Goal: Book appointment/travel/reservation

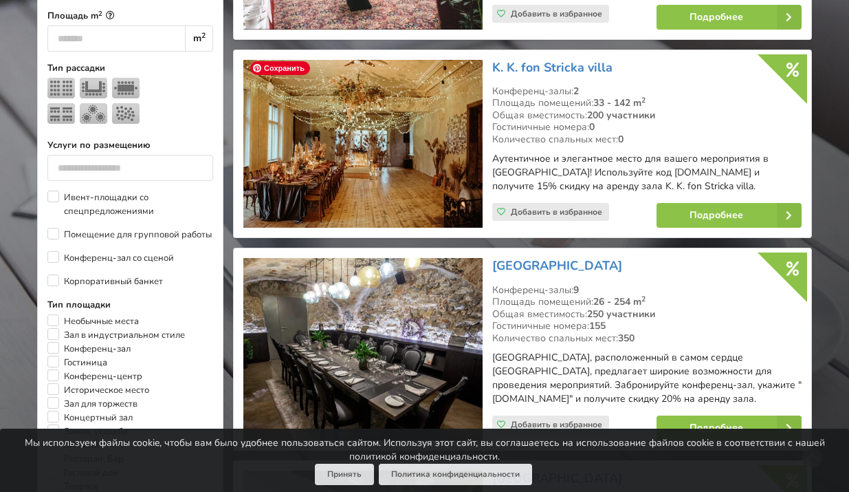
scroll to position [573, 0]
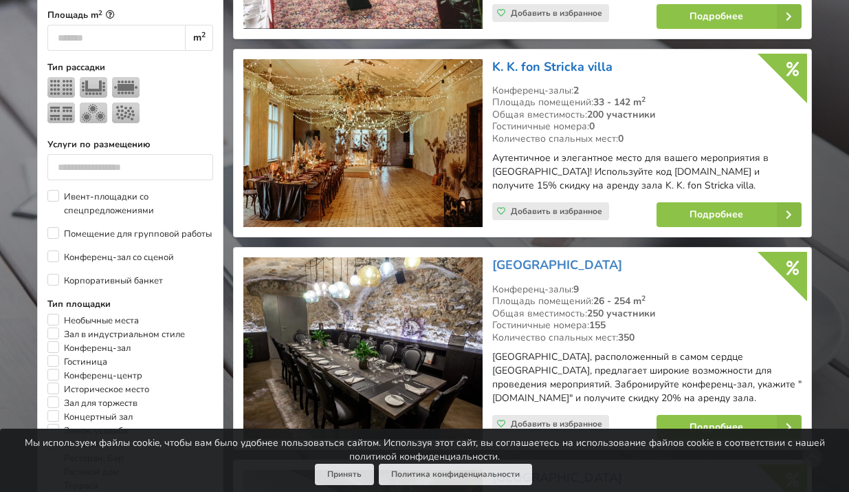
click at [583, 61] on link "K. K. fon Stricka villa" at bounding box center [552, 66] width 120 height 17
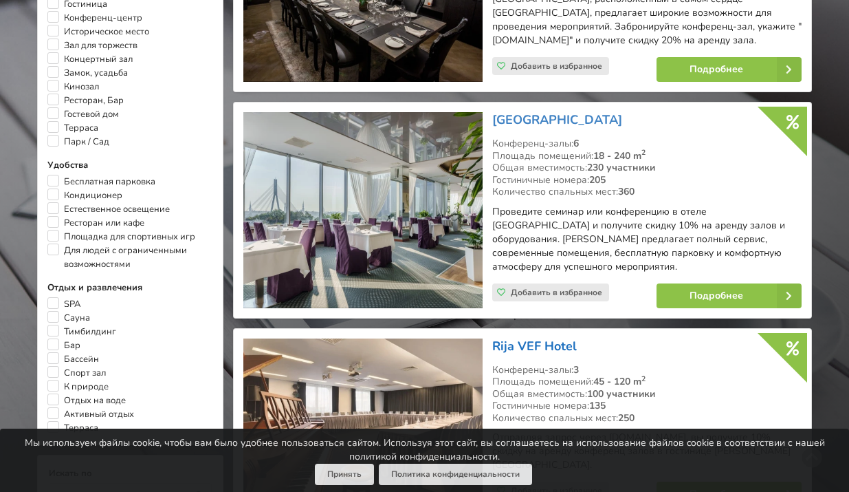
scroll to position [930, 0]
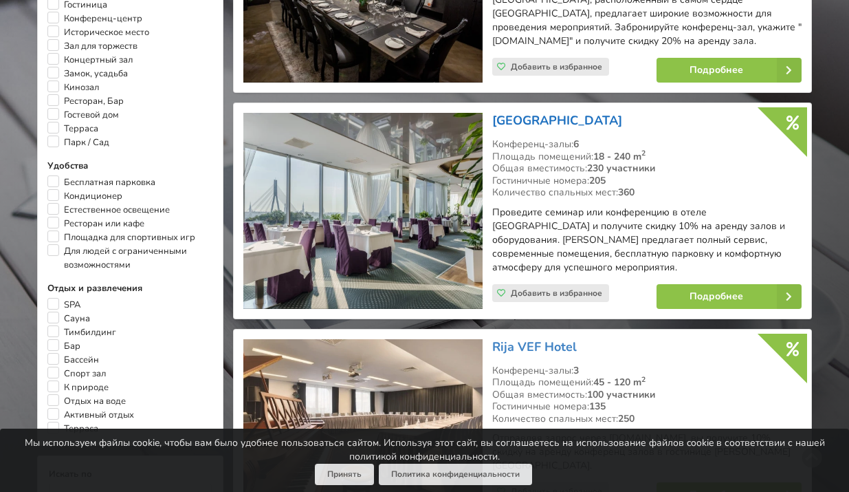
click at [548, 112] on link "[GEOGRAPHIC_DATA]" at bounding box center [557, 120] width 130 height 17
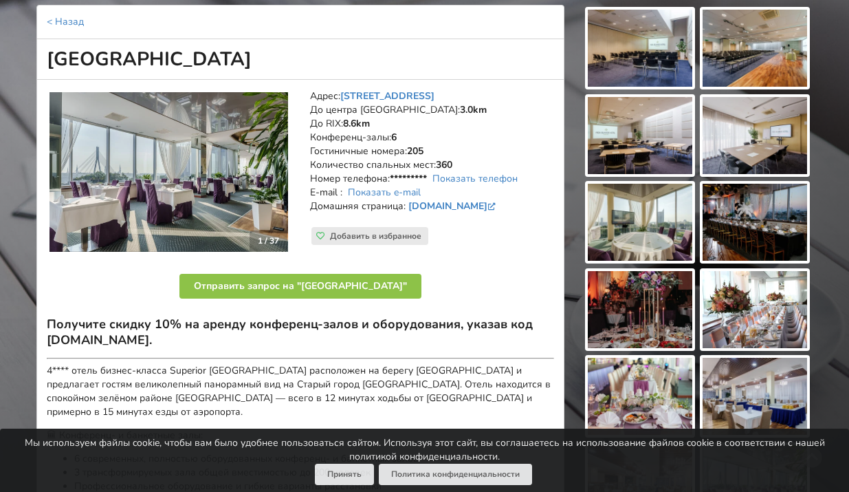
scroll to position [159, 0]
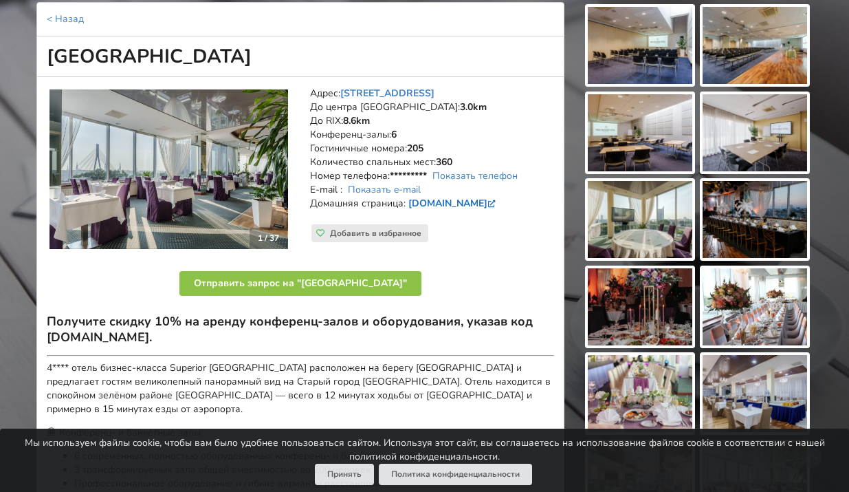
click at [447, 197] on link "www.islandehotel.lv" at bounding box center [454, 203] width 90 height 13
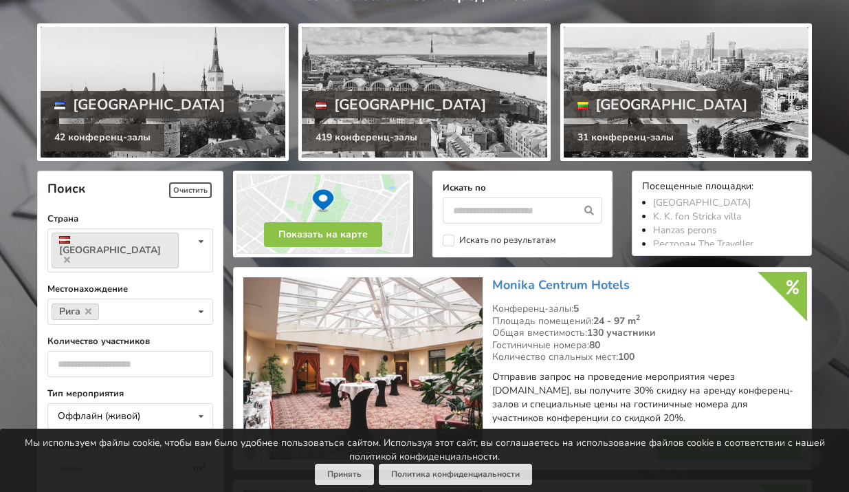
scroll to position [135, 0]
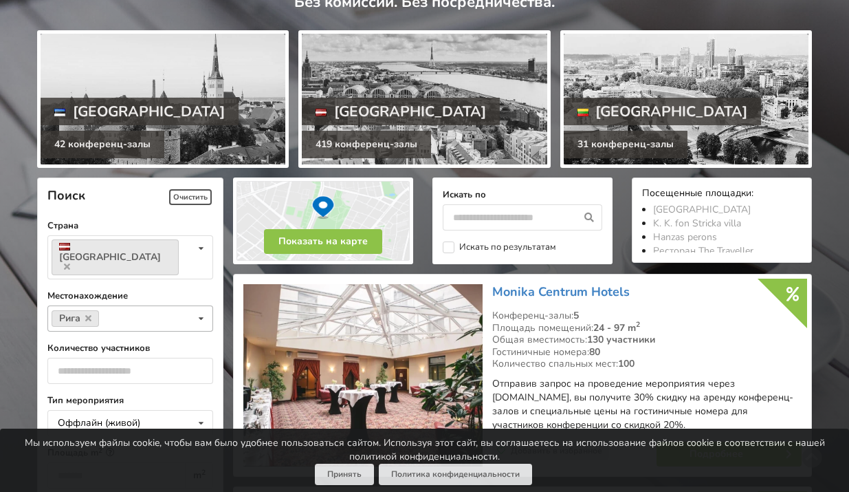
click at [118, 313] on input at bounding box center [113, 319] width 21 height 12
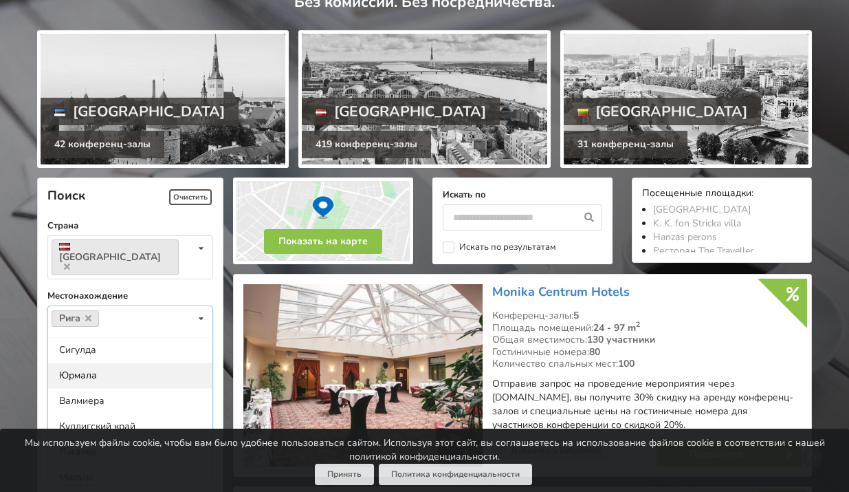
click at [109, 362] on div "Юрмала" at bounding box center [130, 374] width 164 height 25
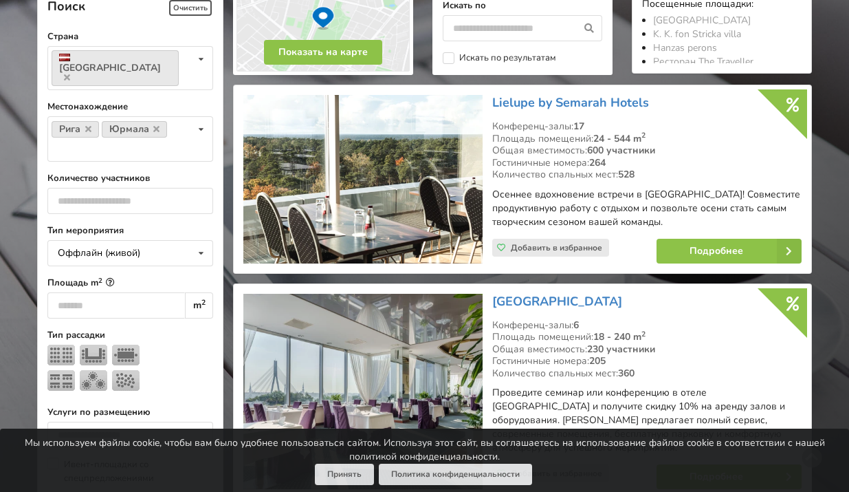
scroll to position [323, 0]
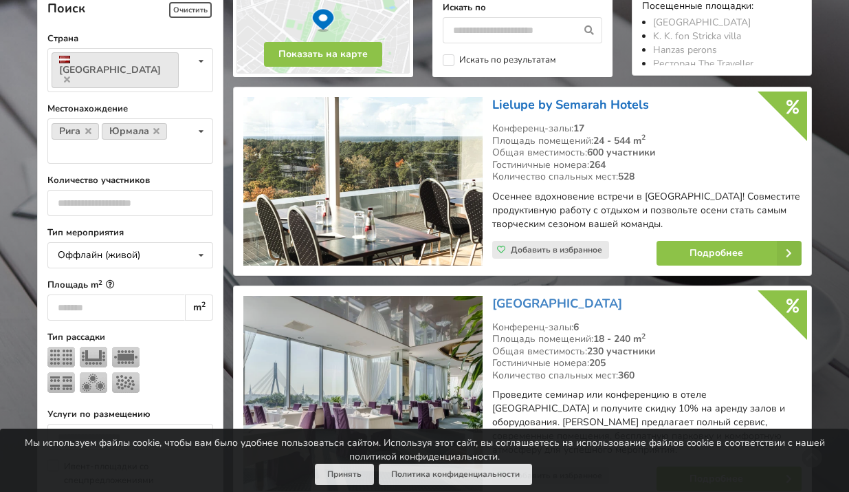
click at [611, 106] on link "Lielupe by Semarah Hotels" at bounding box center [570, 104] width 157 height 17
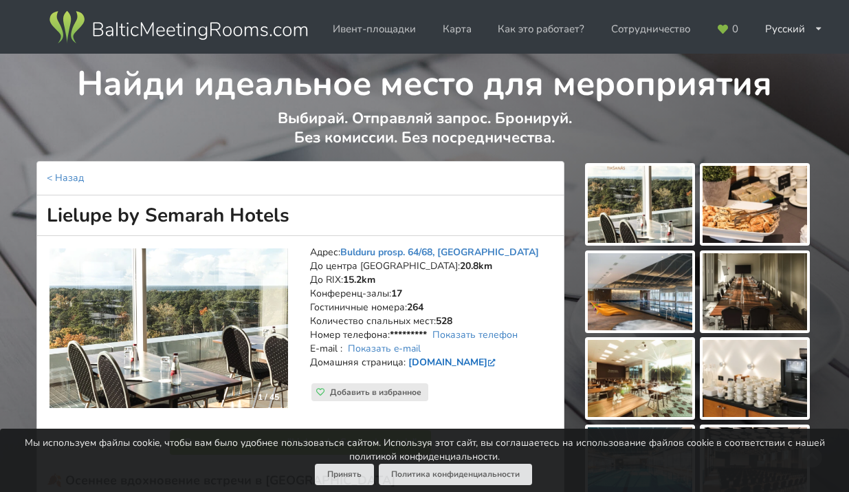
click at [494, 356] on link "[DOMAIN_NAME]" at bounding box center [454, 362] width 90 height 13
